Goal: Task Accomplishment & Management: Complete application form

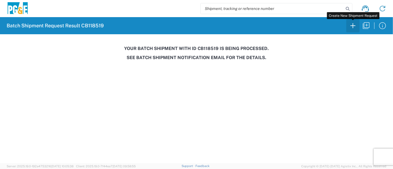
click at [354, 28] on icon "button" at bounding box center [353, 25] width 9 height 9
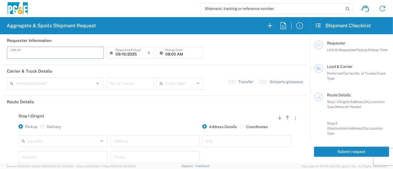
click at [57, 55] on input "text" at bounding box center [55, 53] width 90 height 10
type input "D1PS"
click at [165, 54] on input "08:00 AM" at bounding box center [182, 53] width 35 height 10
type input "06:30 AM"
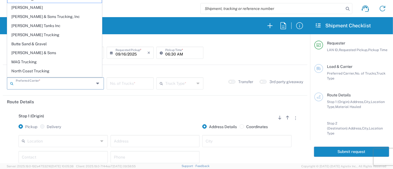
click at [54, 80] on input "text" at bounding box center [55, 83] width 79 height 10
click at [48, 19] on span "[PERSON_NAME] & Sons Trucking, Inc" at bounding box center [54, 16] width 94 height 9
type input "[PERSON_NAME] & Sons Trucking, Inc"
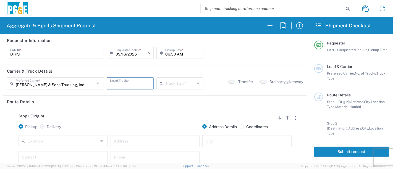
click at [120, 83] on input "number" at bounding box center [130, 83] width 40 height 10
type input "6"
click at [168, 84] on input "text" at bounding box center [180, 83] width 30 height 10
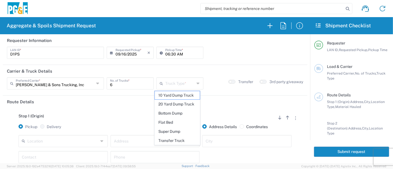
drag, startPoint x: 175, startPoint y: 131, endPoint x: 157, endPoint y: 137, distance: 19.5
click at [175, 131] on span "Super Dump" at bounding box center [177, 131] width 45 height 9
type input "Super Dump"
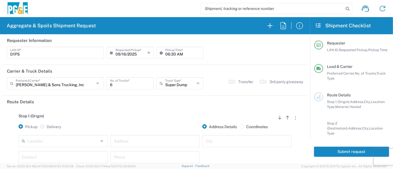
click at [85, 139] on input "text" at bounding box center [62, 141] width 71 height 10
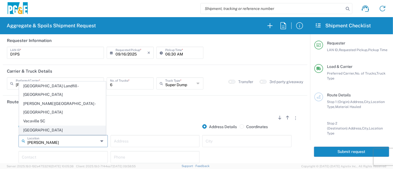
click at [38, 130] on span "[GEOGRAPHIC_DATA]" at bounding box center [62, 130] width 87 height 9
type input "[GEOGRAPHIC_DATA]"
type input "[STREET_ADDRESS]"
type input "[GEOGRAPHIC_DATA]"
type input "Business No Loading Dock"
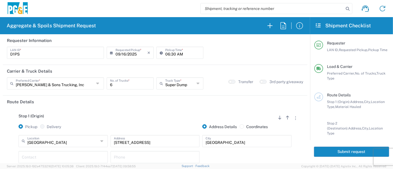
scroll to position [61, 0]
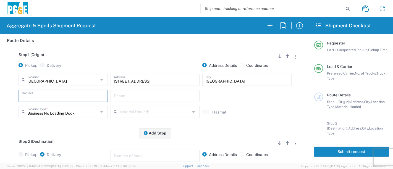
click at [43, 92] on input "text" at bounding box center [63, 96] width 83 height 10
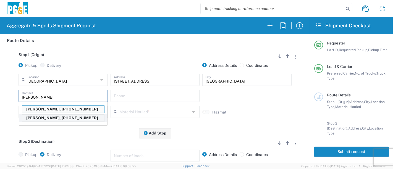
click at [46, 117] on p "[PERSON_NAME], [PHONE_NUMBER]" at bounding box center [63, 118] width 82 height 7
type input "[PERSON_NAME]"
type input "[PHONE_NUMBER]"
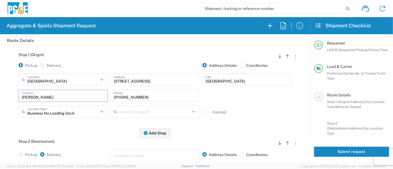
click at [124, 111] on input "text" at bounding box center [154, 112] width 71 height 10
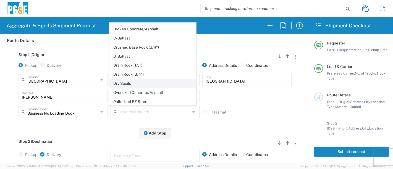
click at [133, 84] on span "Dry Spoils" at bounding box center [152, 83] width 87 height 9
type input "Dry Spoils"
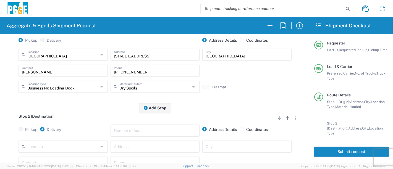
scroll to position [123, 0]
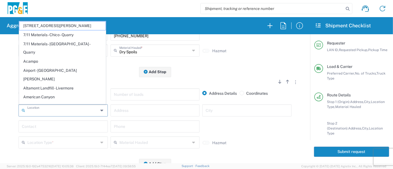
click at [43, 110] on input "text" at bounding box center [62, 110] width 71 height 10
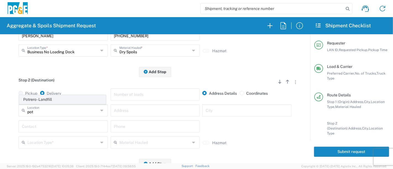
click at [46, 101] on span "Potrero - Landfill" at bounding box center [62, 99] width 87 height 9
type input "Potrero - Landfill"
type input "[STREET_ADDRESS]"
type input "Suisun City"
type input "Landfill"
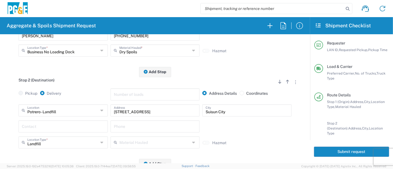
click at [43, 122] on input "text" at bounding box center [63, 126] width 83 height 10
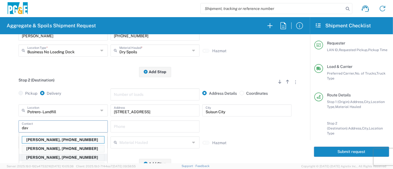
click at [44, 156] on p "[PERSON_NAME], [PHONE_NUMBER]" at bounding box center [63, 157] width 82 height 7
type input "[PERSON_NAME]"
type input "[PHONE_NUMBER]"
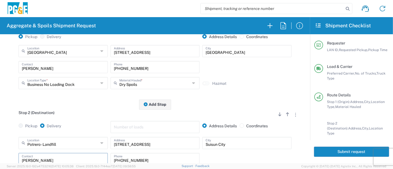
scroll to position [0, 0]
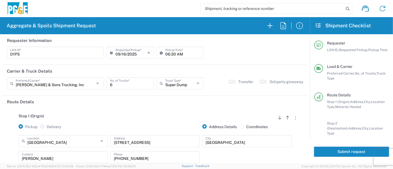
click at [365, 155] on button "Submit request" at bounding box center [351, 152] width 75 height 10
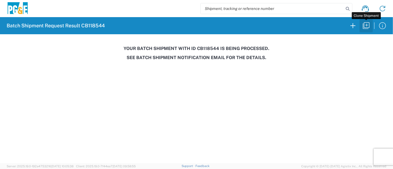
click at [370, 26] on icon "button" at bounding box center [366, 25] width 7 height 7
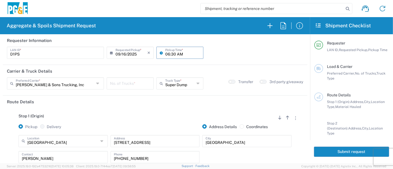
click at [172, 55] on input "06:30 AM" at bounding box center [182, 53] width 35 height 10
click at [172, 54] on input "06:30 AM" at bounding box center [182, 53] width 35 height 10
type input "06:00 AM"
click at [110, 83] on input "number" at bounding box center [130, 83] width 40 height 10
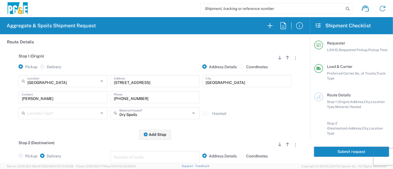
scroll to position [61, 0]
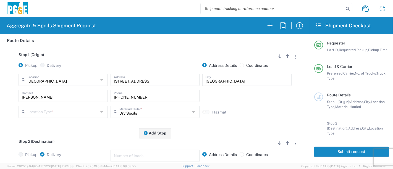
type input "3"
click at [69, 81] on input "text" at bounding box center [62, 80] width 71 height 10
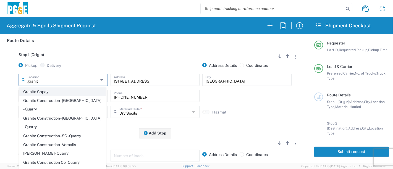
click at [53, 90] on span "Granite Capay" at bounding box center [62, 92] width 87 height 9
type input "Granite Capay"
type input "15560 Co Rd 87"
type input "Esparto"
type input "Quarry"
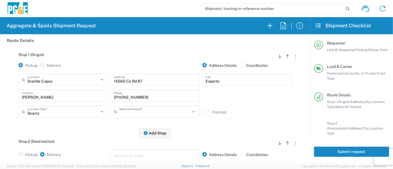
click at [133, 113] on input "text" at bounding box center [154, 112] width 71 height 10
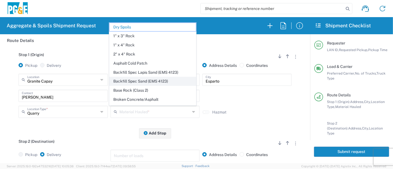
click at [137, 81] on span "Backfill Spec Sand (EMS 4123)" at bounding box center [152, 81] width 87 height 9
type input "Backfill Spec Sand (EMS 4123)"
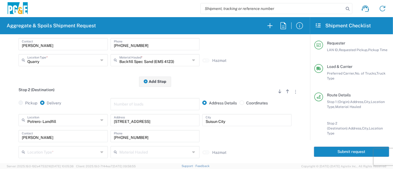
scroll to position [123, 0]
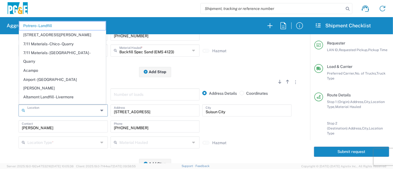
click at [65, 111] on input "text" at bounding box center [62, 110] width 71 height 10
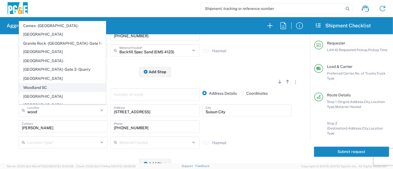
click at [33, 90] on span "Woodland SC" at bounding box center [62, 87] width 87 height 9
type input "Woodland SC"
type input "[STREET_ADDRESS][US_STATE]"
type input "Woodland"
type input "Business No Loading Dock"
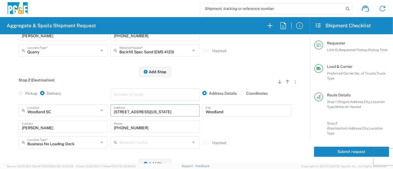
drag, startPoint x: 147, startPoint y: 112, endPoint x: 66, endPoint y: 101, distance: 81.4
click at [66, 101] on div "Stop 2 (Destination) Add Stop Above Add Stop Below Remove Stop Pickup Delivery …" at bounding box center [155, 118] width 296 height 92
paste input "[PERSON_NAME][GEOGRAPHIC_DATA]"
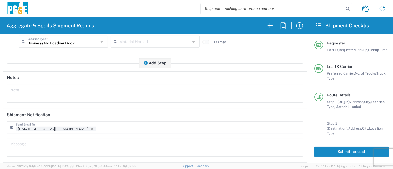
scroll to position [252, 0]
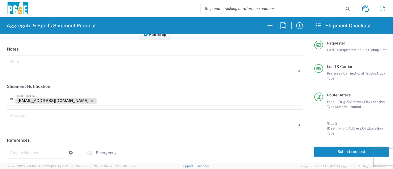
type input "[PERSON_NAME] St"
click at [90, 100] on icon "Remove tag" at bounding box center [92, 101] width 4 height 4
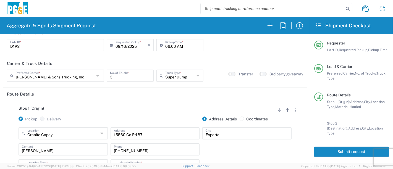
scroll to position [0, 0]
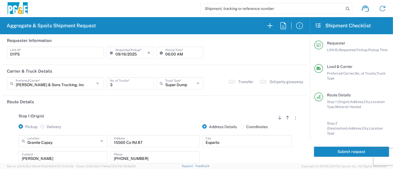
click at [350, 150] on button "Submit request" at bounding box center [351, 152] width 75 height 10
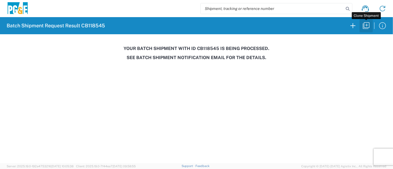
click at [366, 25] on icon "button" at bounding box center [366, 25] width 9 height 9
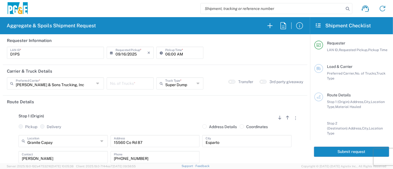
click at [129, 85] on input "number" at bounding box center [130, 83] width 40 height 10
type input "1"
click at [229, 82] on button "button" at bounding box center [231, 82] width 7 height 4
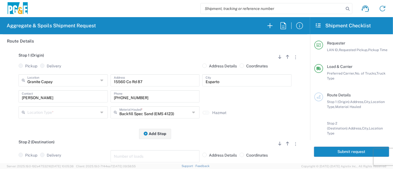
scroll to position [61, 0]
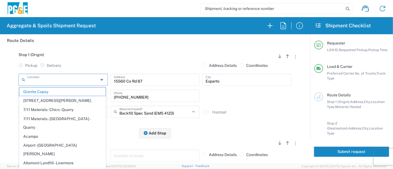
click at [59, 82] on input "text" at bounding box center [62, 80] width 71 height 10
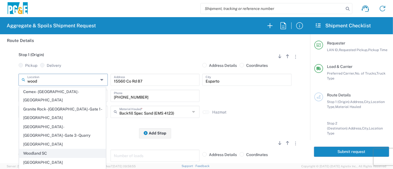
click at [50, 149] on span "Woodland SC" at bounding box center [62, 153] width 87 height 9
type input "Woodland SC"
type input "[STREET_ADDRESS][US_STATE]"
type input "Woodland"
type input "Business No Loading Dock"
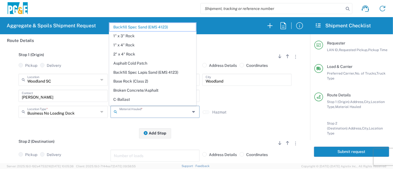
click at [143, 112] on input "text" at bounding box center [154, 112] width 71 height 10
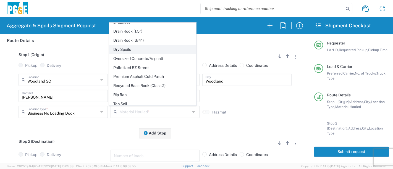
click at [124, 48] on span "Dry Spoils" at bounding box center [152, 49] width 87 height 9
type input "Dry Spoils"
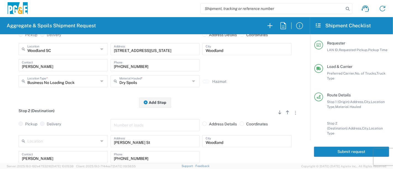
scroll to position [123, 0]
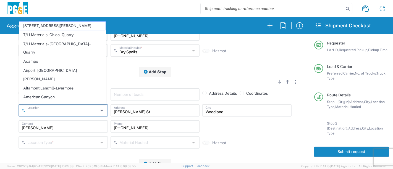
click at [69, 112] on input "text" at bounding box center [62, 110] width 71 height 10
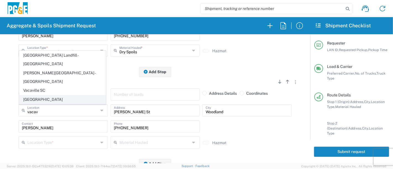
click at [48, 97] on span "[GEOGRAPHIC_DATA]" at bounding box center [62, 99] width 87 height 9
type input "[GEOGRAPHIC_DATA]"
type input "[STREET_ADDRESS]"
type input "[GEOGRAPHIC_DATA]"
type input "Business No Loading Dock"
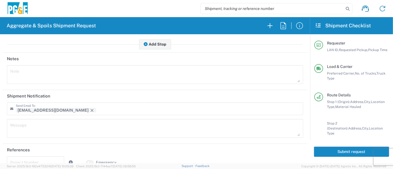
scroll to position [252, 0]
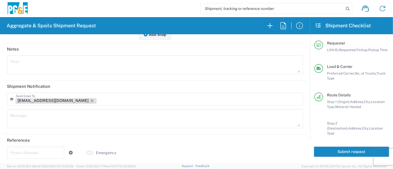
click at [90, 99] on icon "Remove tag" at bounding box center [92, 101] width 4 height 4
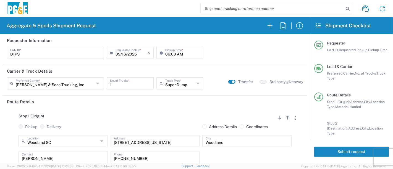
click at [319, 151] on button "Submit request" at bounding box center [351, 152] width 75 height 10
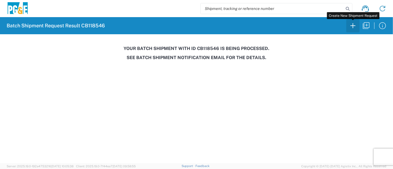
click at [354, 23] on icon "button" at bounding box center [353, 25] width 9 height 9
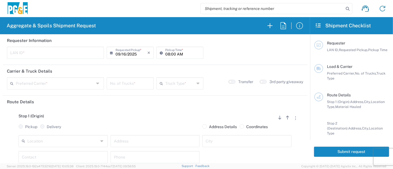
click at [67, 52] on input "text" at bounding box center [55, 53] width 90 height 10
type input "JKK9"
click at [165, 53] on input "08:00 AM" at bounding box center [182, 53] width 35 height 10
type input "05:00 AM"
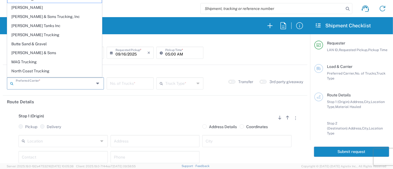
click at [70, 81] on input "text" at bounding box center [55, 83] width 79 height 10
click at [40, 25] on span "[PERSON_NAME] Tanks Inc" at bounding box center [54, 26] width 94 height 9
type input "[PERSON_NAME] Tanks Inc"
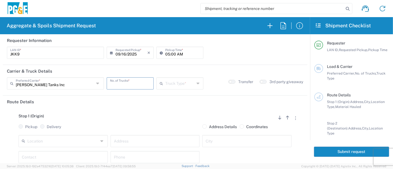
click at [115, 83] on input "number" at bounding box center [130, 83] width 40 height 10
type input "3"
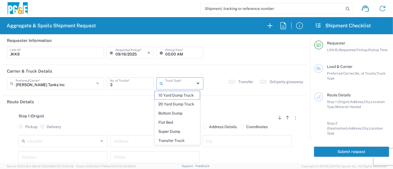
click at [170, 82] on input "text" at bounding box center [180, 83] width 30 height 10
click at [183, 105] on span "20 Yard Dump Truck" at bounding box center [177, 104] width 45 height 9
type input "20 Yard Dump Truck"
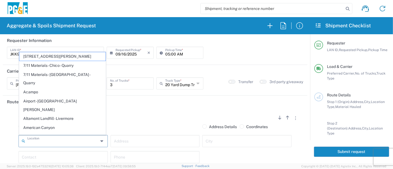
click at [82, 139] on input "text" at bounding box center [62, 141] width 71 height 10
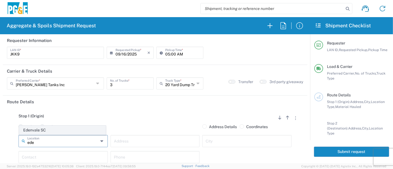
click at [43, 129] on span "Edenvale SC" at bounding box center [62, 130] width 87 height 9
type input "Edenvale SC"
type input "[STREET_ADDRESS][PERSON_NAME]"
type input "[GEOGRAPHIC_DATA][PERSON_NAME]"
type input "Business No Loading Dock"
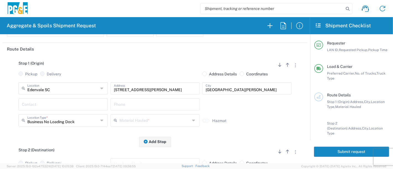
scroll to position [61, 0]
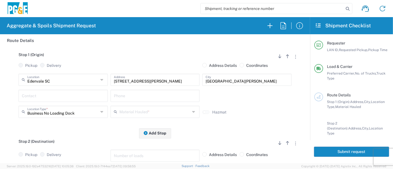
click at [49, 98] on input "text" at bounding box center [63, 96] width 83 height 10
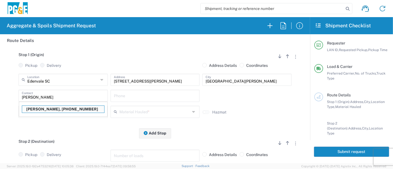
drag, startPoint x: 62, startPoint y: 109, endPoint x: 87, endPoint y: 108, distance: 24.1
click at [62, 109] on p "[PERSON_NAME], [PHONE_NUMBER]" at bounding box center [63, 109] width 82 height 7
type input "[PERSON_NAME]"
type input "[PHONE_NUMBER]"
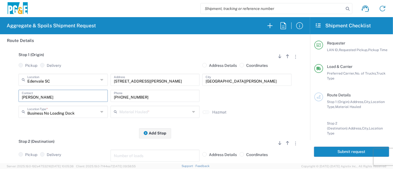
click at [129, 113] on input "text" at bounding box center [154, 112] width 71 height 10
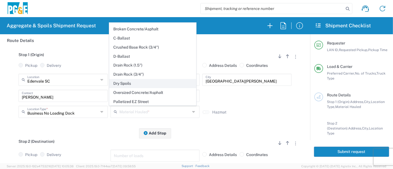
click at [137, 82] on span "Dry Spoils" at bounding box center [152, 83] width 87 height 9
type input "Dry Spoils"
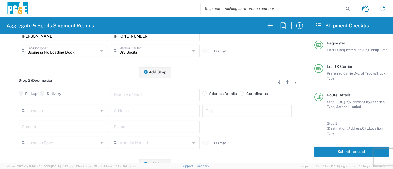
scroll to position [123, 0]
click at [55, 109] on input "text" at bounding box center [62, 110] width 71 height 10
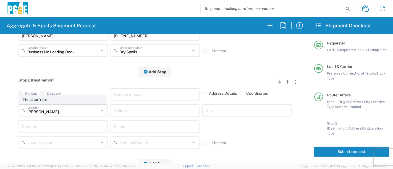
click at [50, 98] on span "Hollister Yard" at bounding box center [62, 99] width 87 height 9
type input "Hollister Yard"
type input "[STREET_ADDRESS]"
type input "Hollister"
type input "Business No Loading Dock"
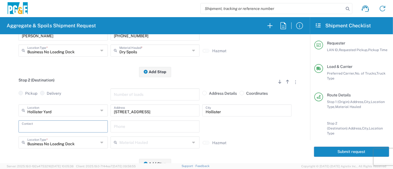
click at [50, 124] on input "text" at bounding box center [63, 126] width 83 height 10
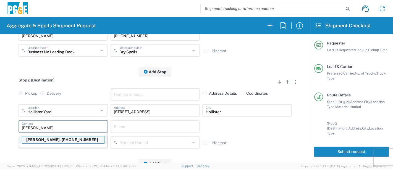
click at [44, 140] on p "[PERSON_NAME], [PHONE_NUMBER]" at bounding box center [63, 140] width 82 height 7
type input "[PERSON_NAME]"
type input "[PHONE_NUMBER]"
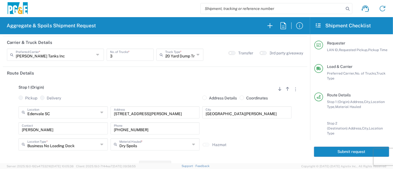
scroll to position [0, 0]
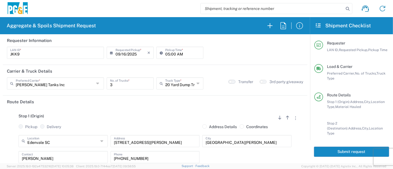
click at [229, 81] on button "button" at bounding box center [231, 82] width 7 height 4
click at [321, 152] on button "Submit request" at bounding box center [351, 152] width 75 height 10
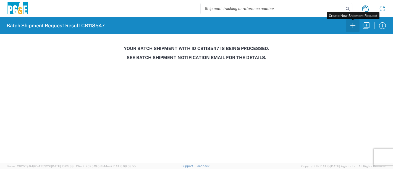
click at [354, 25] on icon "button" at bounding box center [353, 25] width 9 height 9
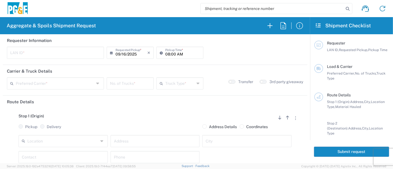
click at [25, 47] on div "LAN ID *" at bounding box center [55, 53] width 97 height 12
click at [25, 54] on input "text" at bounding box center [55, 53] width 90 height 10
type input "T3MP"
click at [165, 55] on input "08:00 AM" at bounding box center [182, 53] width 35 height 10
type input "05:00 AM"
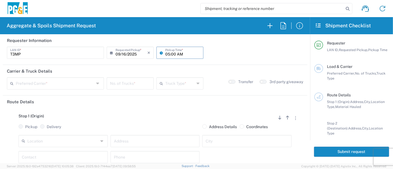
click at [64, 83] on input "text" at bounding box center [55, 83] width 79 height 10
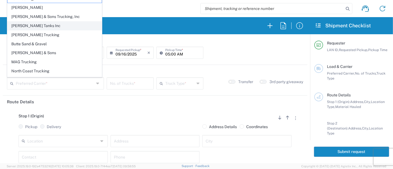
drag, startPoint x: 41, startPoint y: 18, endPoint x: 41, endPoint y: 22, distance: 4.2
click at [41, 22] on ul "101 Trucking [PERSON_NAME] & Sons Trucking, Inc [PERSON_NAME] Tanks Inc [PERSON…" at bounding box center [54, 44] width 95 height 100
click at [41, 25] on span "[PERSON_NAME] Tanks Inc" at bounding box center [54, 26] width 94 height 9
type input "[PERSON_NAME] Tanks Inc"
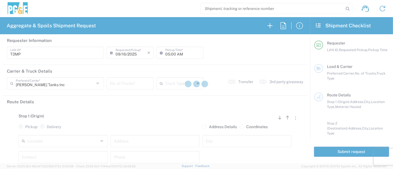
click at [125, 88] on div at bounding box center [196, 84] width 393 height 169
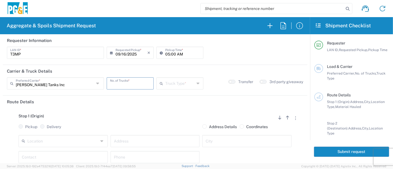
click at [123, 86] on input "number" at bounding box center [130, 83] width 40 height 10
type input "7"
click at [187, 81] on input "text" at bounding box center [180, 83] width 30 height 10
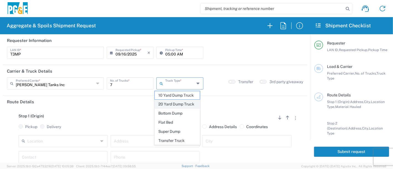
click at [181, 105] on span "20 Yard Dump Truck" at bounding box center [177, 104] width 45 height 9
type input "20 Yard Dump Truck"
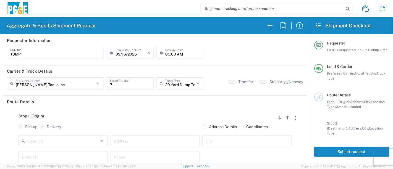
click at [61, 145] on input "text" at bounding box center [62, 141] width 71 height 10
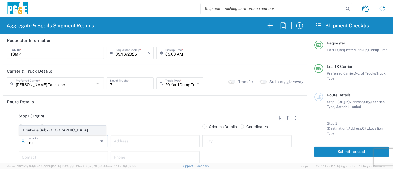
click at [68, 128] on span "Fruitvale Sub - [GEOGRAPHIC_DATA]" at bounding box center [62, 130] width 87 height 9
type input "Fruitvale Sub - [GEOGRAPHIC_DATA]"
type input "[STREET_ADDRESS]"
type input "[GEOGRAPHIC_DATA]"
type input "Business No Loading Dock"
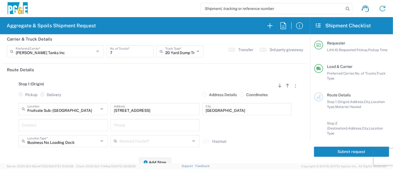
scroll to position [61, 0]
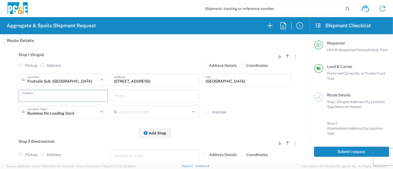
click at [37, 97] on input "text" at bounding box center [63, 96] width 83 height 10
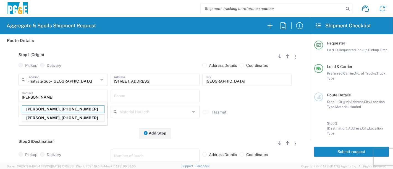
click at [42, 116] on p "[PERSON_NAME], [PHONE_NUMBER]" at bounding box center [63, 118] width 82 height 7
type input "[PERSON_NAME]"
type input "[PHONE_NUMBER]"
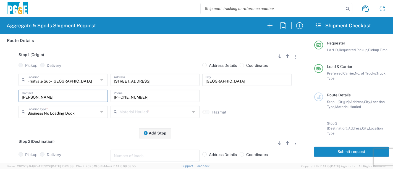
click at [143, 111] on input "text" at bounding box center [154, 112] width 71 height 10
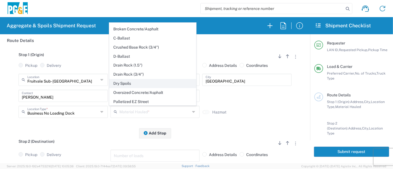
click at [135, 81] on span "Dry Spoils" at bounding box center [152, 83] width 87 height 9
type input "Dry Spoils"
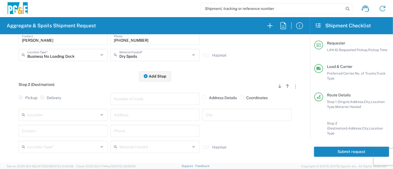
scroll to position [123, 0]
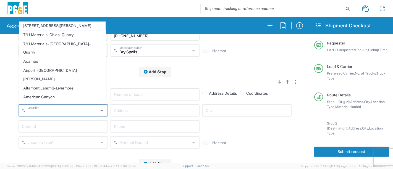
click at [73, 111] on input "text" at bounding box center [62, 110] width 71 height 10
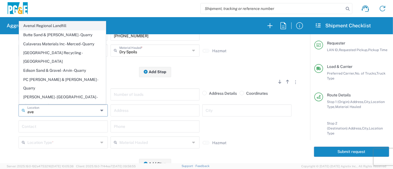
click at [44, 30] on span "Avenal Regional Landfill" at bounding box center [62, 26] width 87 height 9
type input "Avenal Regional Landfill"
type input "[STREET_ADDRESS]"
type input "Avenal"
type input "Landfill"
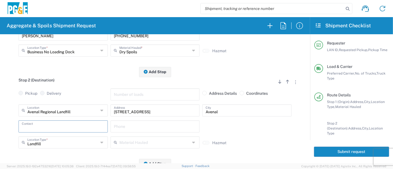
click at [73, 130] on input "text" at bounding box center [63, 126] width 83 height 10
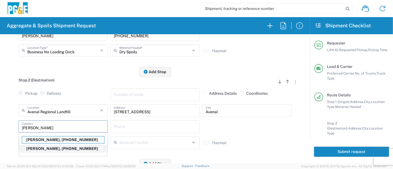
click at [45, 147] on p "[PERSON_NAME], [PHONE_NUMBER]" at bounding box center [63, 148] width 82 height 7
type input "[PERSON_NAME]"
type input "[PHONE_NUMBER]"
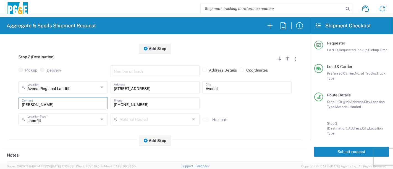
scroll to position [0, 0]
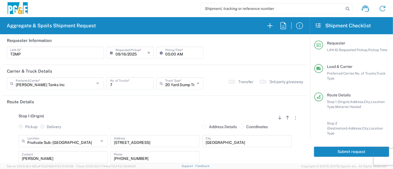
click at [354, 153] on button "Submit request" at bounding box center [351, 152] width 75 height 10
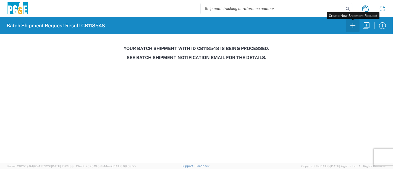
click at [352, 30] on button "button" at bounding box center [352, 25] width 13 height 13
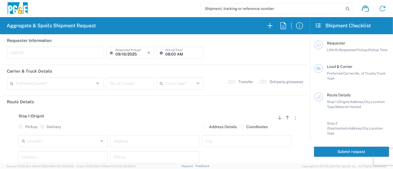
click at [53, 50] on input "text" at bounding box center [55, 53] width 90 height 10
type input "R9S1"
click at [165, 51] on input "08:00 AM" at bounding box center [182, 53] width 35 height 10
type input "07:00 AM"
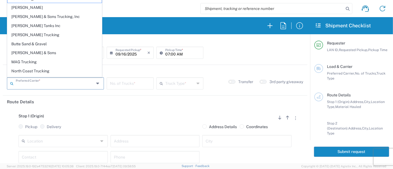
click at [30, 84] on input "text" at bounding box center [55, 83] width 79 height 10
click at [40, 70] on span "North Coast Trucking" at bounding box center [54, 71] width 94 height 9
type input "North Coast Trucking"
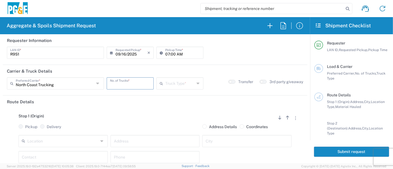
click at [126, 84] on input "number" at bounding box center [130, 83] width 40 height 10
type input "7"
click at [170, 82] on input "text" at bounding box center [180, 83] width 30 height 10
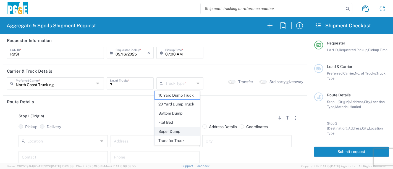
click at [174, 129] on span "Super Dump" at bounding box center [177, 131] width 45 height 9
type input "Super Dump"
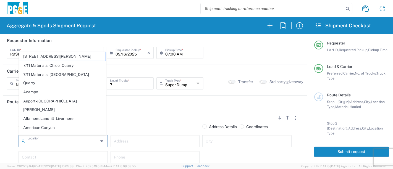
click at [57, 140] on input "text" at bounding box center [62, 141] width 71 height 10
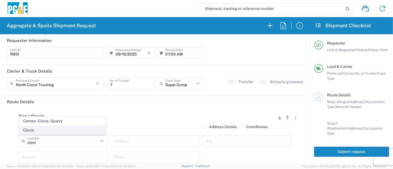
click at [53, 133] on span "Clovis" at bounding box center [62, 130] width 87 height 9
type input "Clovis"
type input "[STREET_ADDRESS]"
type input "Clovis"
type input "Business No Loading Dock"
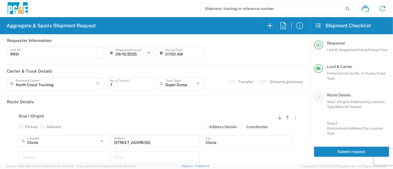
click at [50, 158] on input "text" at bounding box center [63, 157] width 83 height 10
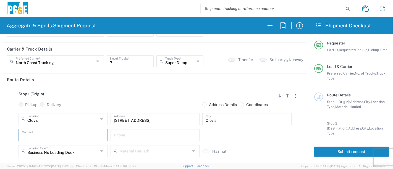
scroll to position [61, 0]
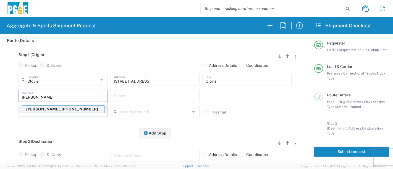
click at [55, 110] on p "[PERSON_NAME], [PHONE_NUMBER]" at bounding box center [63, 109] width 82 height 7
type input "[PERSON_NAME]"
type input "[PHONE_NUMBER]"
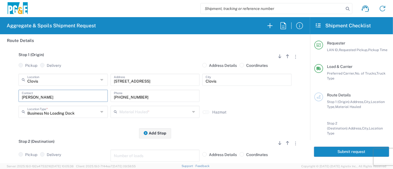
click at [126, 109] on input "text" at bounding box center [154, 112] width 71 height 10
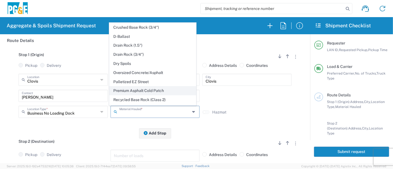
scroll to position [92, 0]
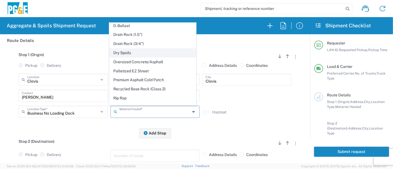
click at [133, 53] on span "Dry Spoils" at bounding box center [152, 53] width 87 height 9
type input "Dry Spoils"
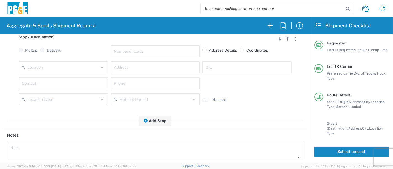
scroll to position [153, 0]
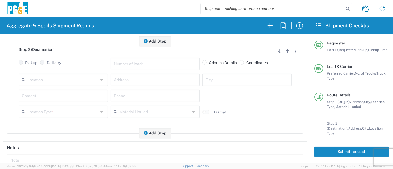
click at [51, 81] on input "text" at bounding box center [62, 80] width 71 height 10
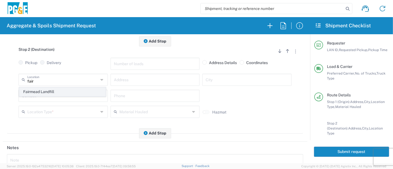
click at [45, 90] on span "Fairmead Landfill" at bounding box center [62, 92] width 87 height 9
type input "Fairmead Landfill"
type input "[STREET_ADDRESS]"
type input "Chowchilla"
type input "Landfill"
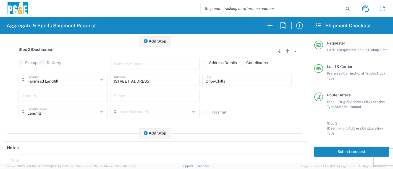
click at [53, 96] on input "text" at bounding box center [63, 96] width 83 height 10
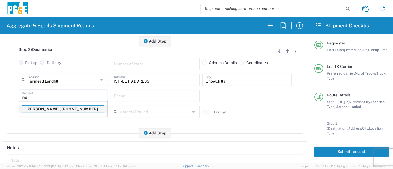
click at [49, 109] on p "[PERSON_NAME], [PHONE_NUMBER]" at bounding box center [63, 109] width 82 height 7
type input "[PERSON_NAME]"
type input "[PHONE_NUMBER]"
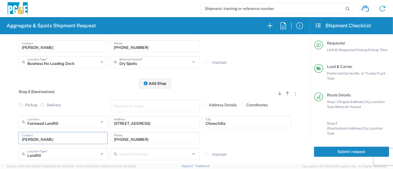
scroll to position [0, 0]
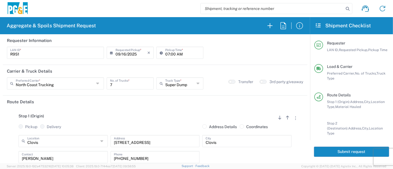
click at [333, 151] on button "Submit request" at bounding box center [351, 152] width 75 height 10
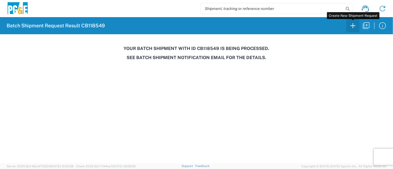
click at [350, 28] on icon "button" at bounding box center [353, 25] width 9 height 9
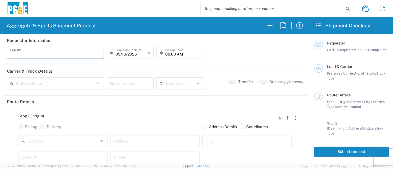
click at [58, 50] on input "text" at bounding box center [55, 53] width 90 height 10
type input "MTDK"
click at [166, 55] on input "08:00 AM" at bounding box center [182, 53] width 35 height 10
type input "07:00 AM"
click at [75, 81] on input "text" at bounding box center [55, 83] width 79 height 10
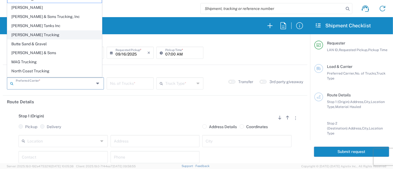
click at [54, 34] on span "[PERSON_NAME] Trucking" at bounding box center [54, 35] width 94 height 9
type input "[PERSON_NAME] Trucking"
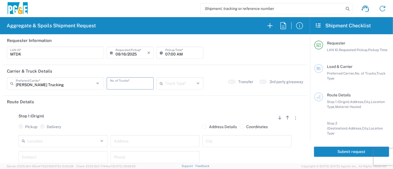
click at [123, 80] on input "number" at bounding box center [130, 83] width 40 height 10
type input "1"
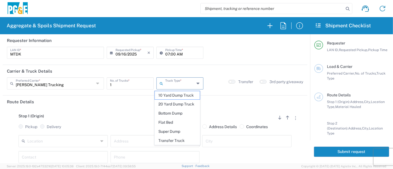
click at [168, 82] on input "text" at bounding box center [180, 83] width 30 height 10
drag, startPoint x: 174, startPoint y: 105, endPoint x: 154, endPoint y: 111, distance: 20.9
click at [173, 105] on span "20 Yard Dump Truck" at bounding box center [177, 104] width 45 height 9
type input "20 Yard Dump Truck"
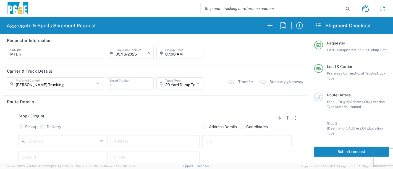
click at [73, 146] on div "Location" at bounding box center [63, 141] width 89 height 12
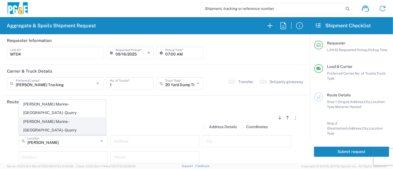
click at [58, 129] on span "[PERSON_NAME] Marine - [GEOGRAPHIC_DATA] - Quarry" at bounding box center [62, 125] width 87 height 17
type input "[PERSON_NAME] Marine - [GEOGRAPHIC_DATA] - Quarry"
type input "[STREET_ADDRESS]"
type input "Vallejo"
type input "Quarry"
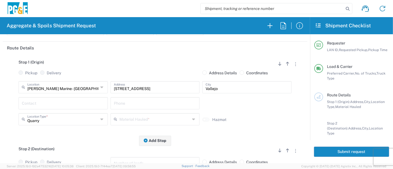
scroll to position [61, 0]
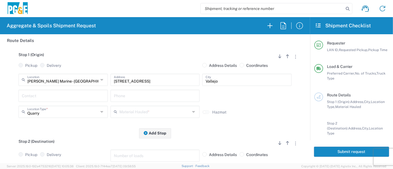
click at [65, 94] on input "text" at bounding box center [63, 96] width 83 height 10
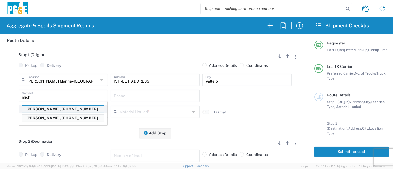
click at [62, 109] on p "[PERSON_NAME], [PHONE_NUMBER]" at bounding box center [63, 109] width 82 height 7
type input "[PERSON_NAME]"
type input "[PHONE_NUMBER]"
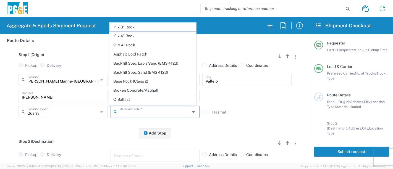
click at [134, 113] on input "text" at bounding box center [154, 112] width 71 height 10
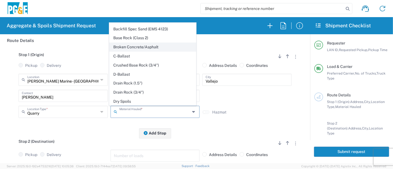
scroll to position [0, 0]
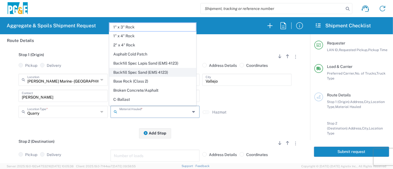
click at [147, 70] on span "Backfill Spec Sand (EMS 4123)" at bounding box center [152, 72] width 87 height 9
type input "Backfill Spec Sand (EMS 4123)"
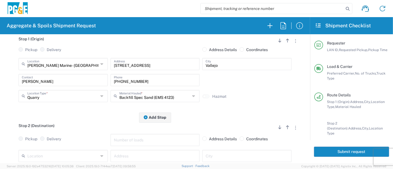
scroll to position [123, 0]
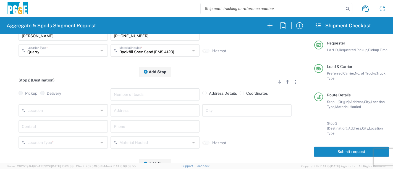
click at [52, 113] on input "text" at bounding box center [62, 110] width 71 height 10
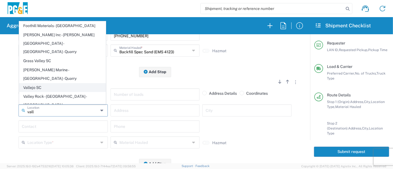
click at [36, 83] on span "Vallejo SC" at bounding box center [62, 87] width 87 height 9
type input "Vallejo SC"
type input "[STREET_ADDRESS][PERSON_NAME]"
type input "Vallejo"
type input "Business No Loading Dock"
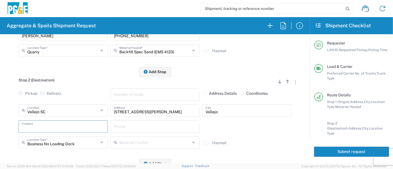
click at [72, 126] on input "text" at bounding box center [63, 126] width 83 height 10
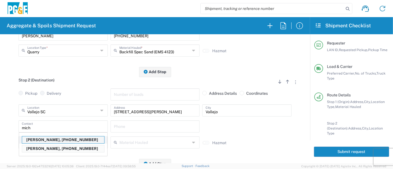
click at [72, 140] on p "[PERSON_NAME], [PHONE_NUMBER]" at bounding box center [63, 140] width 82 height 7
type input "[PERSON_NAME]"
type input "[PHONE_NUMBER]"
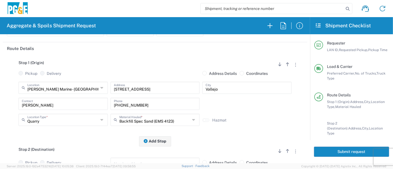
scroll to position [0, 0]
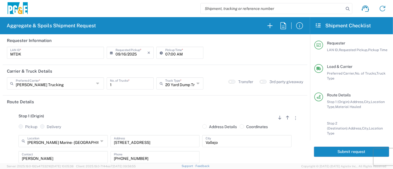
click at [344, 153] on button "Submit request" at bounding box center [351, 152] width 75 height 10
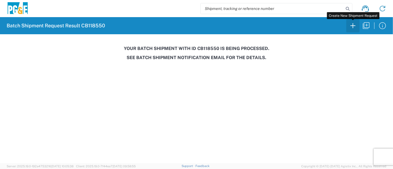
click at [354, 28] on icon "button" at bounding box center [353, 25] width 9 height 9
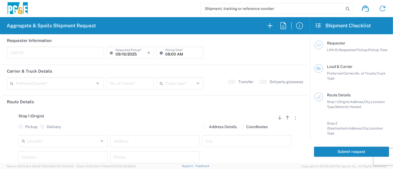
click at [19, 54] on input "text" at bounding box center [55, 53] width 90 height 10
type input "M2DS"
click at [165, 52] on input "08:00 AM" at bounding box center [182, 53] width 35 height 10
type input "06:00 AM"
click at [41, 85] on input "text" at bounding box center [55, 83] width 79 height 10
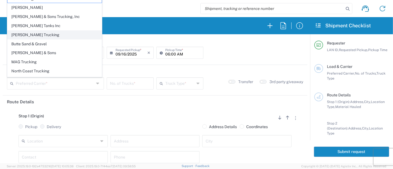
click at [39, 33] on span "[PERSON_NAME] Trucking" at bounding box center [54, 35] width 94 height 9
type input "[PERSON_NAME] Trucking"
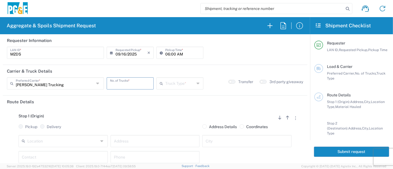
click at [142, 85] on input "number" at bounding box center [130, 83] width 40 height 10
click at [127, 83] on input "number" at bounding box center [130, 83] width 40 height 10
type input "1"
click at [174, 83] on input "text" at bounding box center [180, 83] width 30 height 10
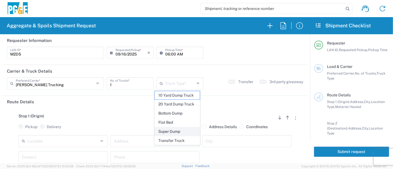
drag, startPoint x: 171, startPoint y: 131, endPoint x: 165, endPoint y: 132, distance: 6.3
click at [171, 131] on span "Super Dump" at bounding box center [177, 131] width 45 height 9
type input "Super Dump"
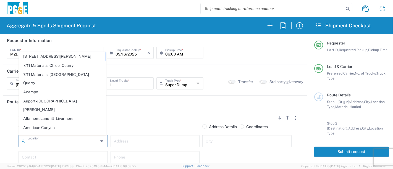
click at [72, 138] on input "text" at bounding box center [62, 141] width 71 height 10
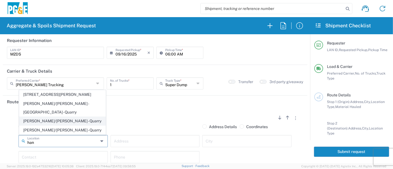
click at [65, 120] on span "[PERSON_NAME]/[PERSON_NAME] - Quarry" at bounding box center [62, 121] width 87 height 9
type input "[PERSON_NAME]/[PERSON_NAME] - Quarry"
type input "[STREET_ADDRESS][PERSON_NAME]"
type input "[GEOGRAPHIC_DATA]"
type input "Quarry"
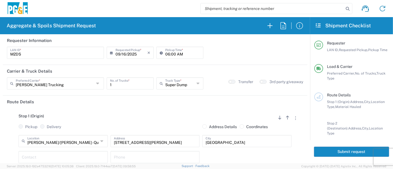
click at [84, 158] on input "text" at bounding box center [63, 157] width 83 height 10
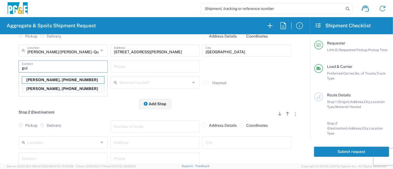
scroll to position [103, 0]
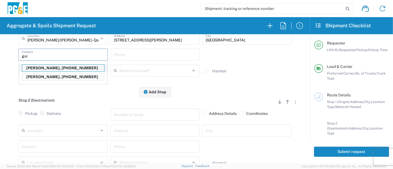
click at [52, 66] on p "[PERSON_NAME], [PHONE_NUMBER]" at bounding box center [63, 68] width 82 height 7
type input "[PERSON_NAME]"
type input "[PHONE_NUMBER]"
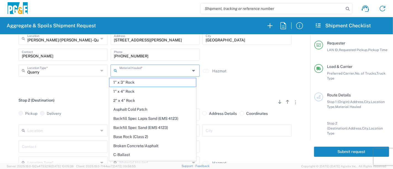
click at [125, 72] on input "text" at bounding box center [154, 71] width 71 height 10
click at [142, 126] on span "Backfill Spec Sand (EMS 4123)" at bounding box center [152, 128] width 87 height 9
type input "Backfill Spec Sand (EMS 4123)"
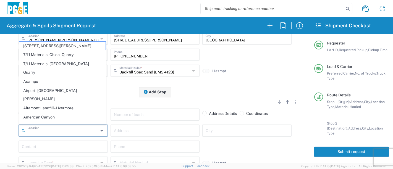
click at [68, 134] on input "text" at bounding box center [62, 130] width 71 height 10
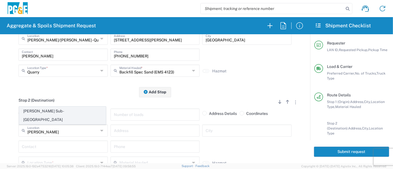
click at [61, 121] on span "[PERSON_NAME] Sub - [GEOGRAPHIC_DATA]" at bounding box center [62, 115] width 87 height 17
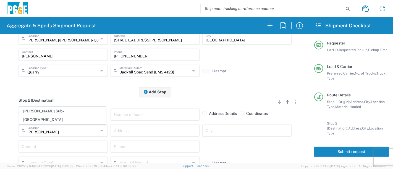
type input "[PERSON_NAME] Sub - [GEOGRAPHIC_DATA]"
type input "[STREET_ADDRESS]"
type input "[GEOGRAPHIC_DATA]"
type input "Business No Loading Dock"
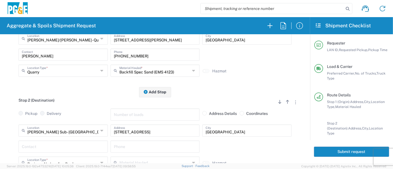
click at [60, 144] on input "text" at bounding box center [63, 147] width 83 height 10
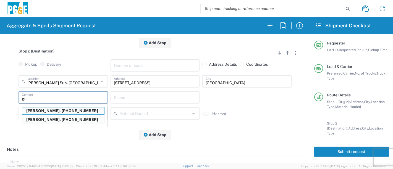
scroll to position [164, 0]
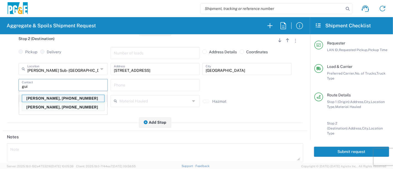
click at [48, 100] on p "[PERSON_NAME], [PHONE_NUMBER]" at bounding box center [63, 98] width 82 height 7
type input "[PERSON_NAME]"
type input "[PHONE_NUMBER]"
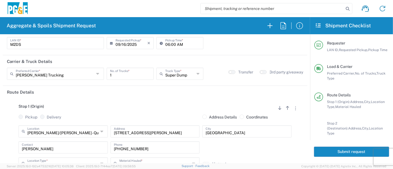
scroll to position [0, 0]
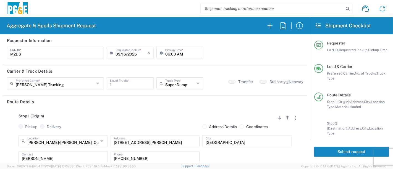
click at [322, 152] on button "Submit request" at bounding box center [351, 152] width 75 height 10
